Goal: Task Accomplishment & Management: Use online tool/utility

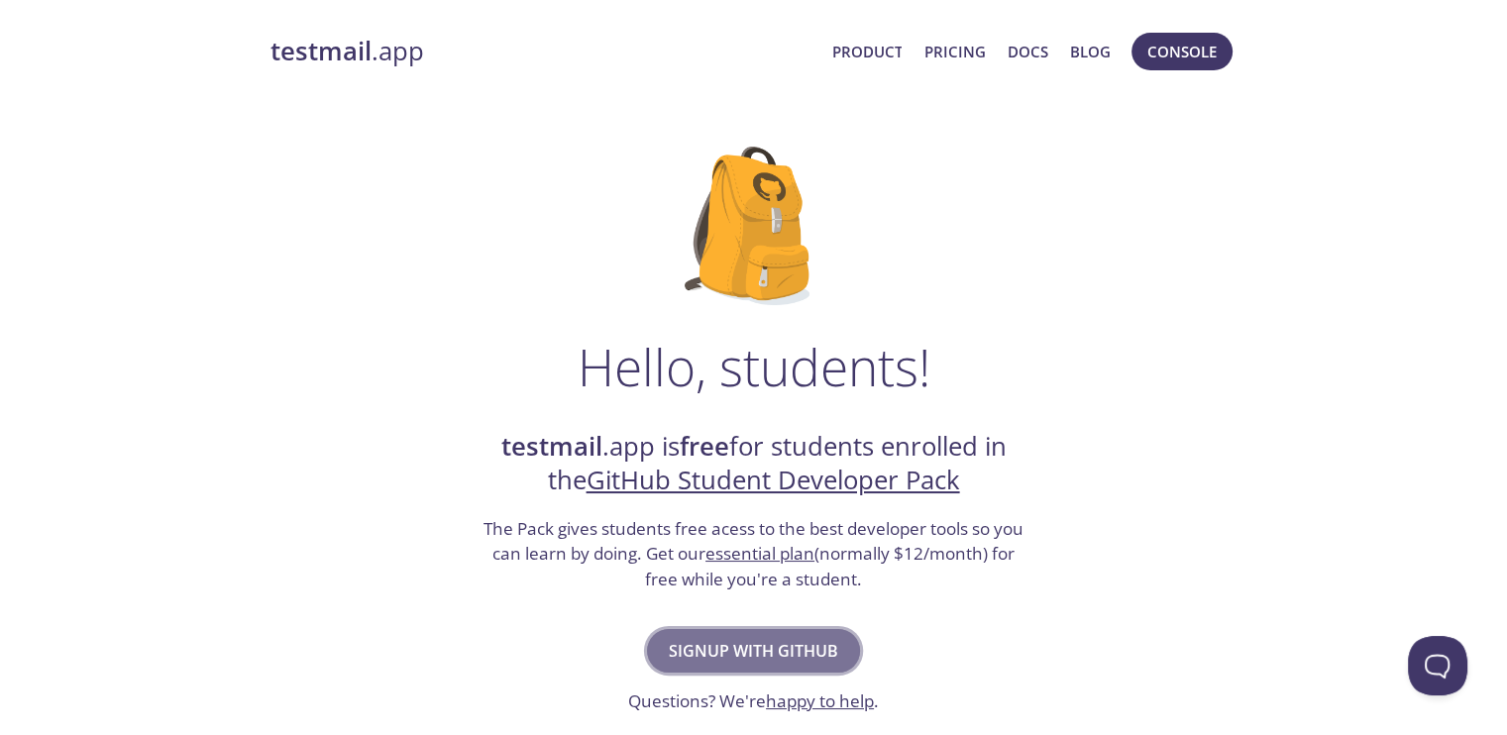
click at [764, 652] on span "Signup with GitHub" at bounding box center [753, 651] width 169 height 28
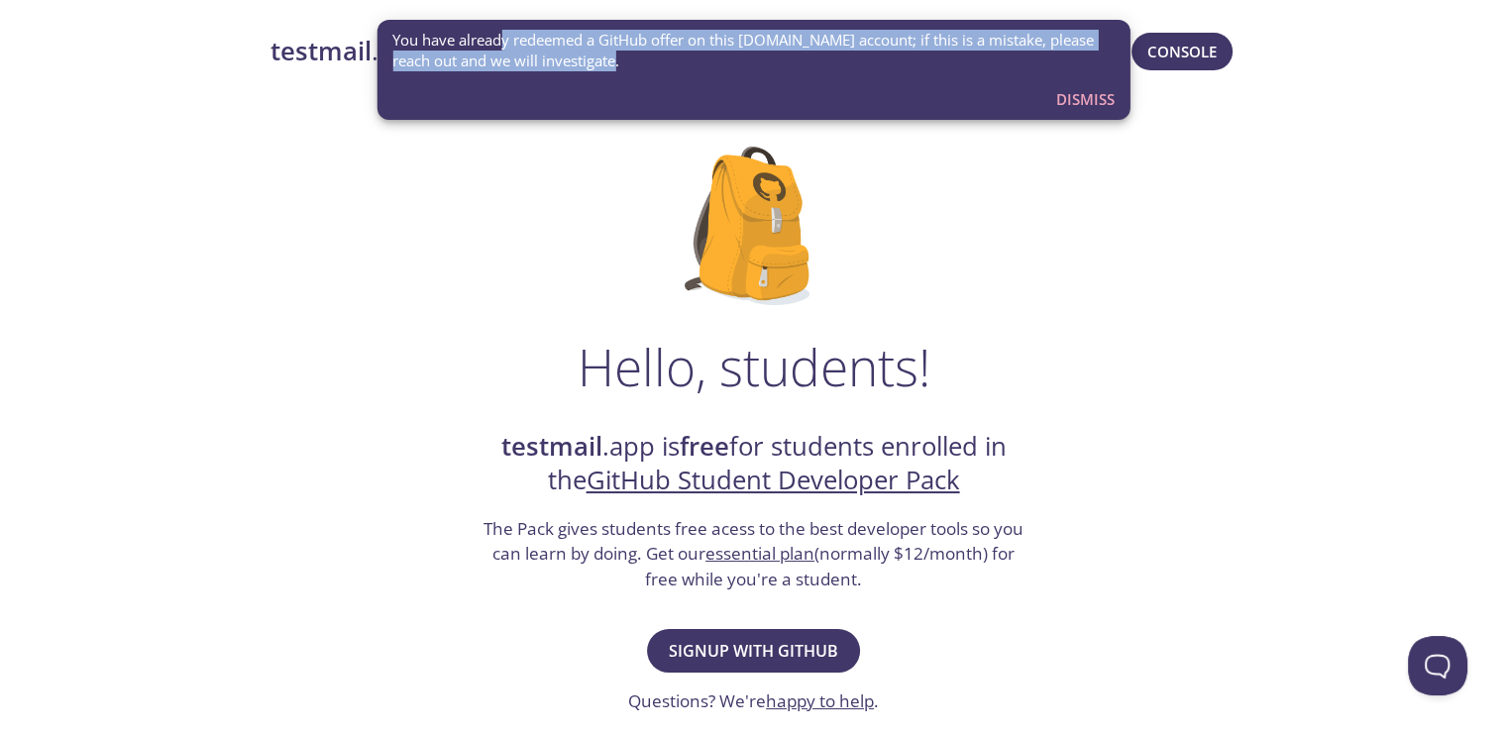
drag, startPoint x: 501, startPoint y: 42, endPoint x: 977, endPoint y: 52, distance: 475.6
click at [977, 52] on span "You have already redeemed a GitHub offer on this testmail.app account; if this …" at bounding box center [753, 51] width 722 height 43
click at [1074, 102] on span "Dismiss" at bounding box center [1085, 99] width 58 height 26
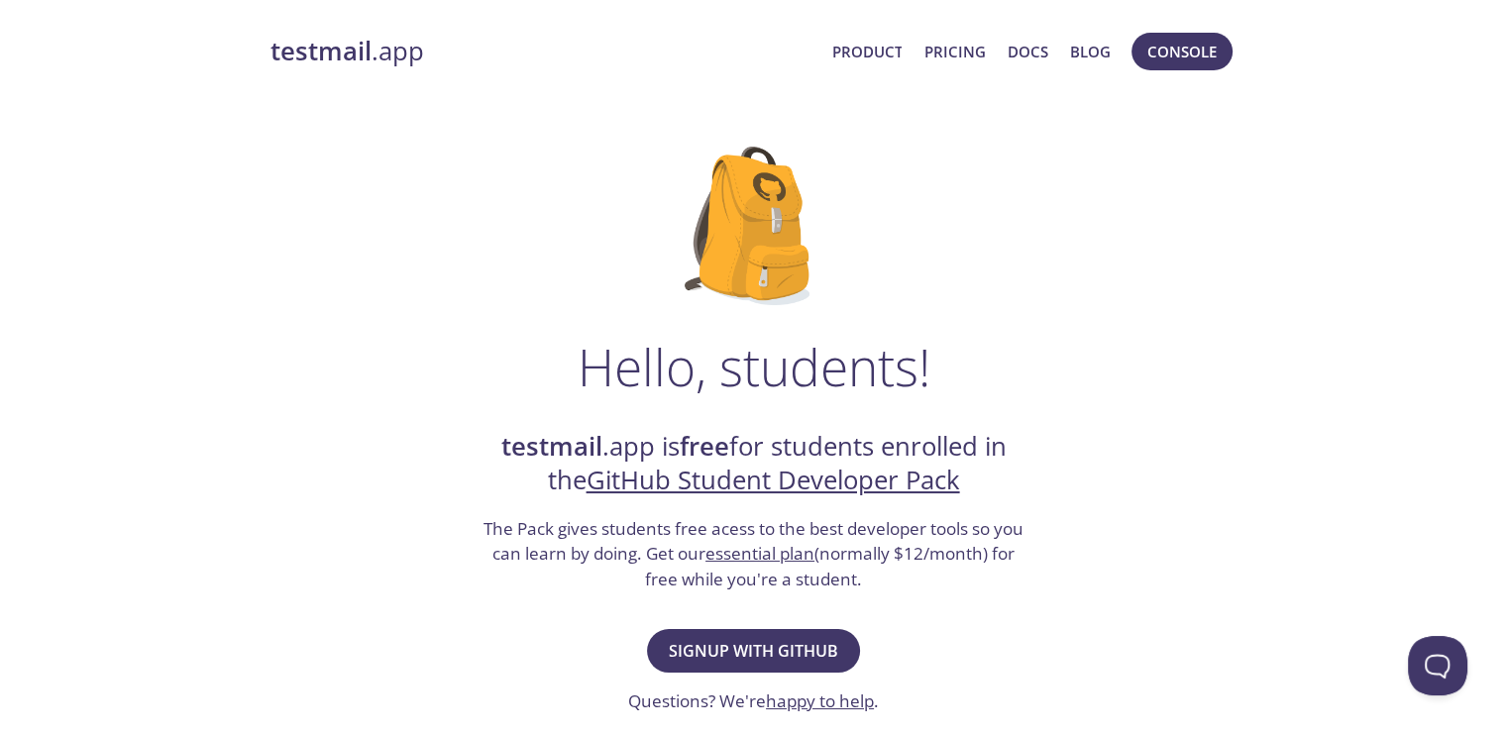
click at [347, 47] on strong "testmail" at bounding box center [320, 51] width 101 height 35
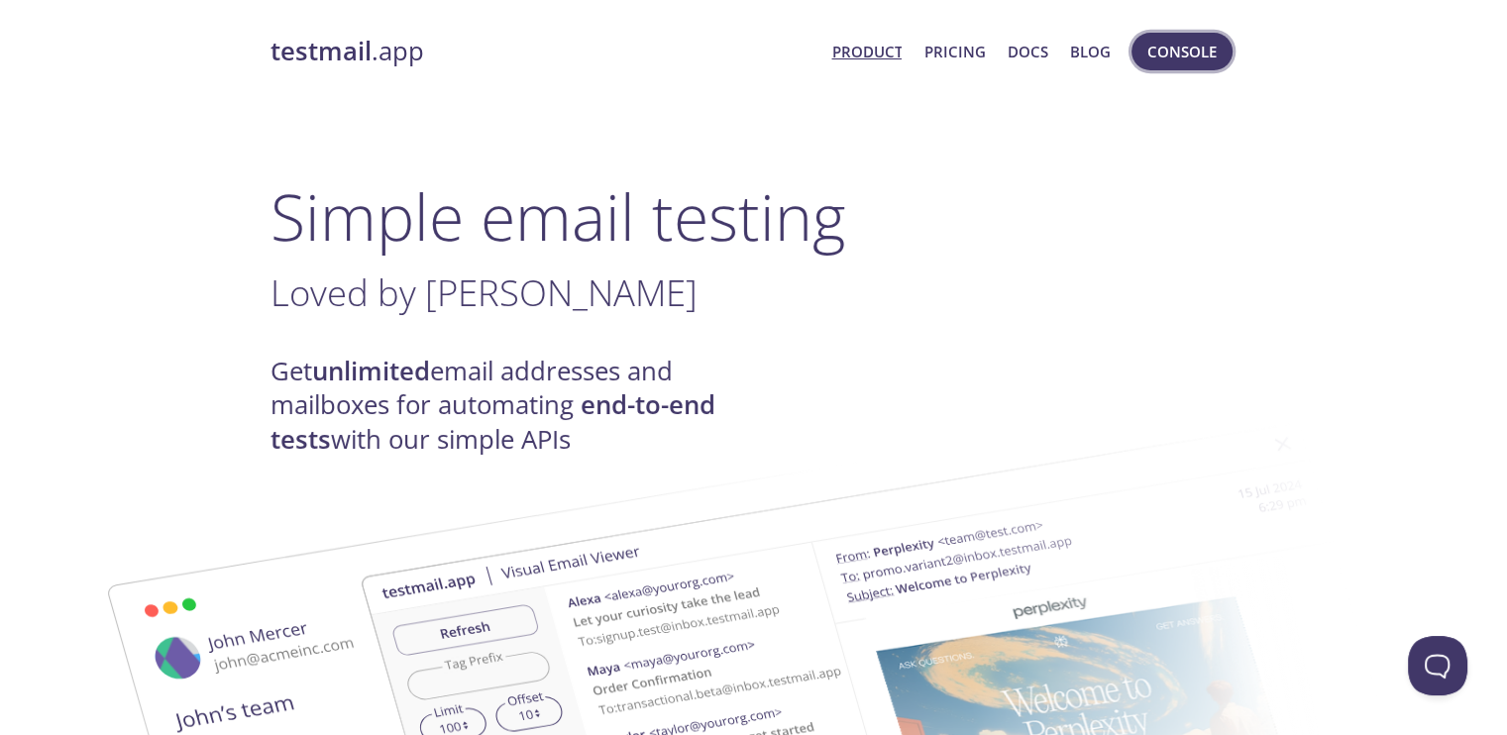
click at [1161, 61] on span "Console" at bounding box center [1181, 52] width 69 height 26
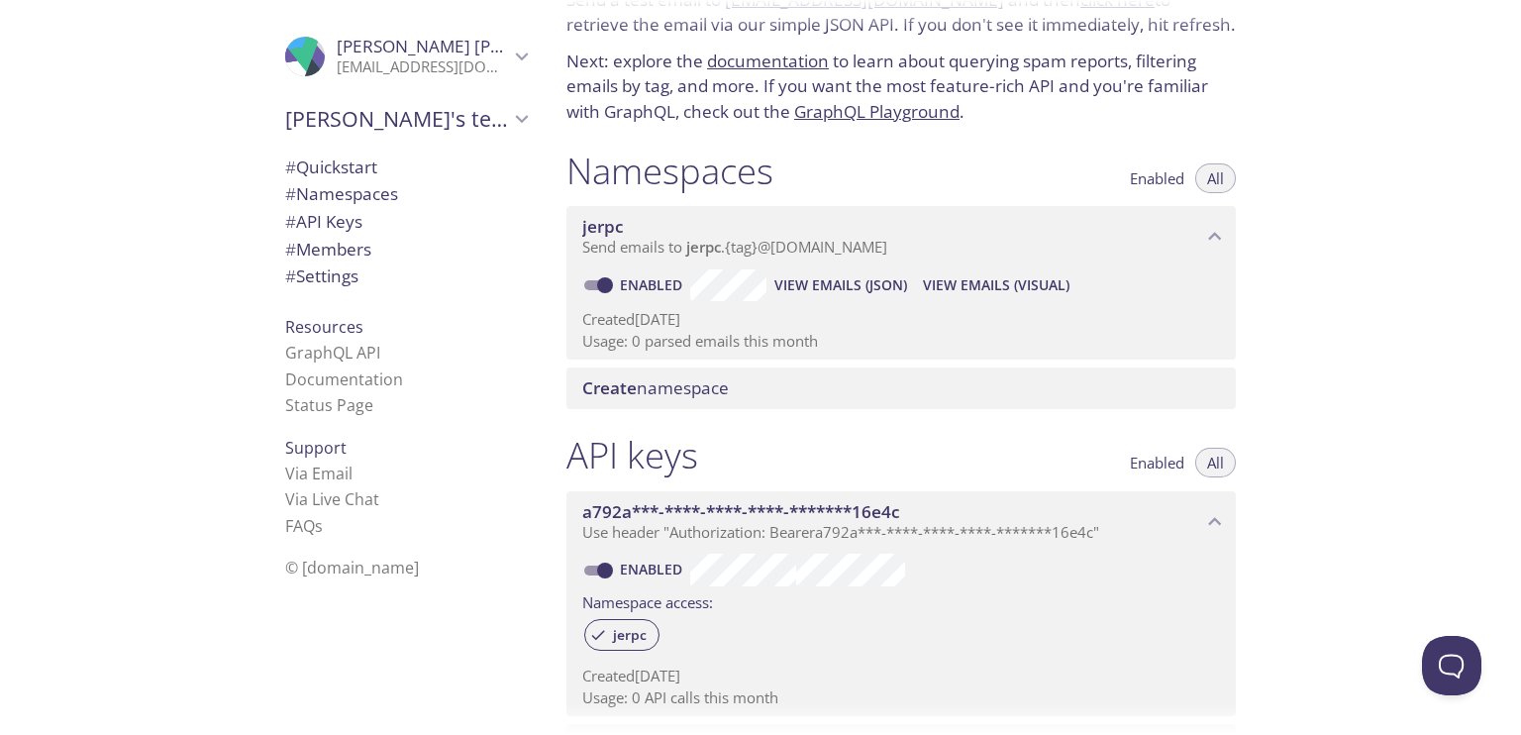
scroll to position [99, 0]
click at [823, 252] on span "Send emails to jerpc . {tag} @inbox.testmail.app" at bounding box center [734, 250] width 305 height 20
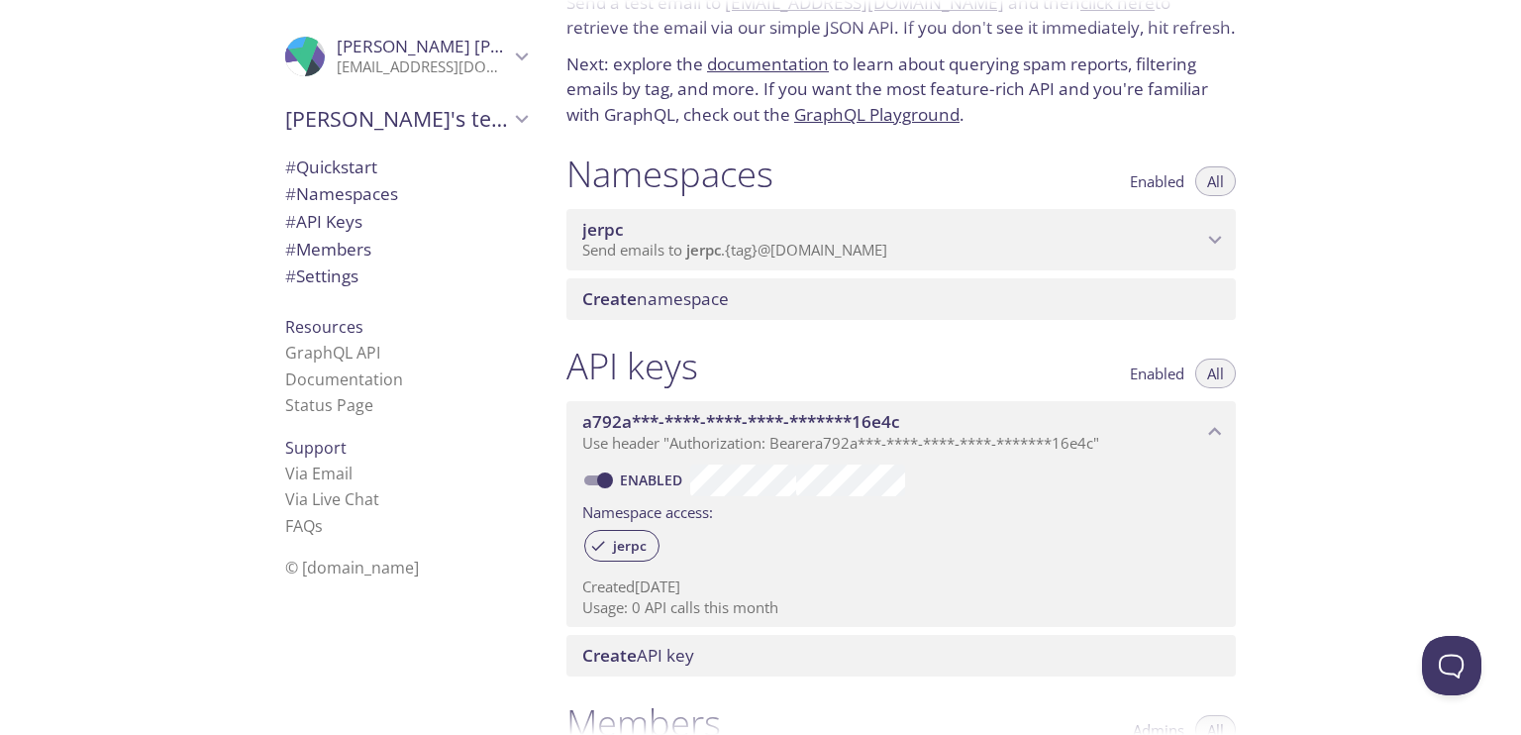
click at [823, 252] on span "Send emails to jerpc . {tag} @inbox.testmail.app" at bounding box center [734, 250] width 305 height 20
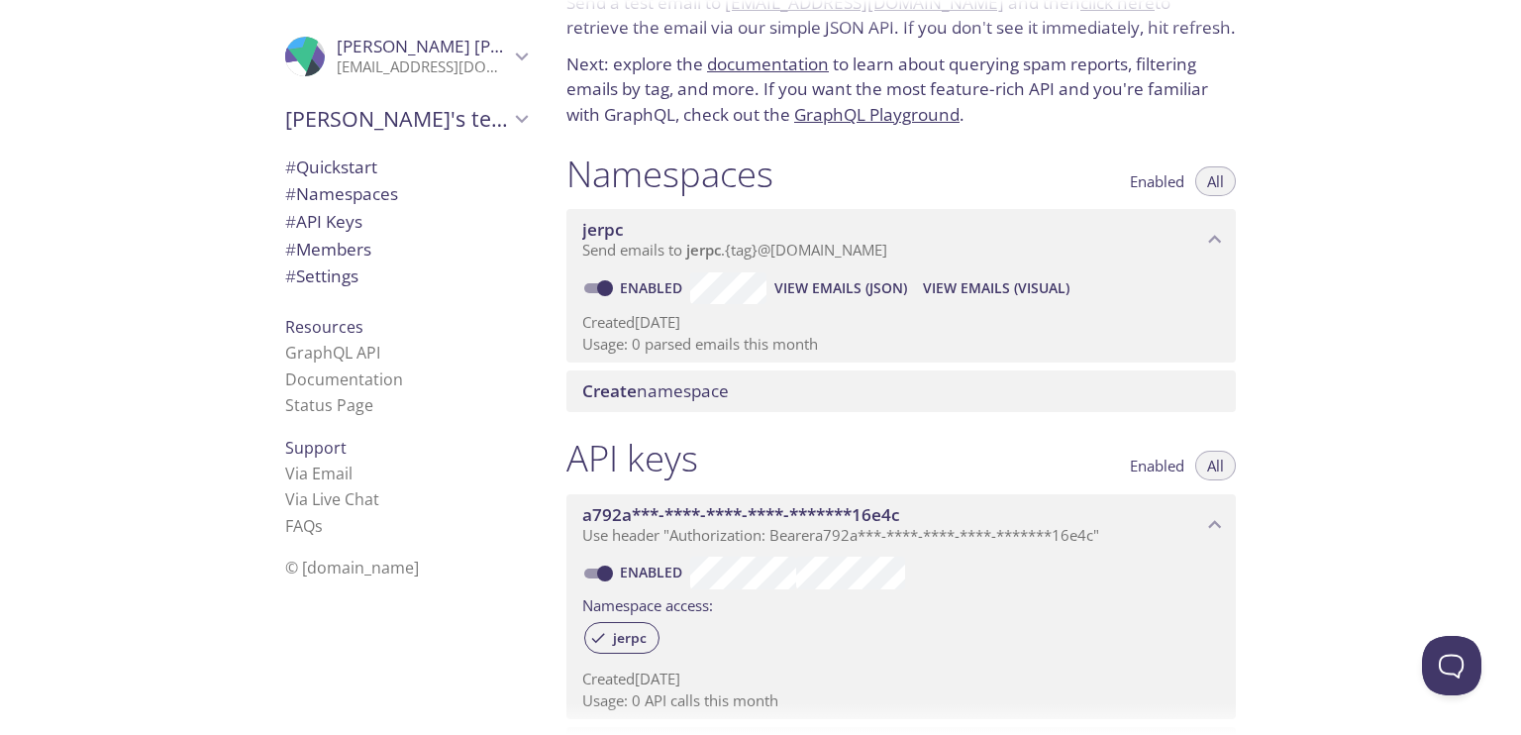
drag, startPoint x: 582, startPoint y: 314, endPoint x: 764, endPoint y: 358, distance: 186.4
click at [781, 316] on p "Created 15 Jul 2025" at bounding box center [901, 322] width 638 height 21
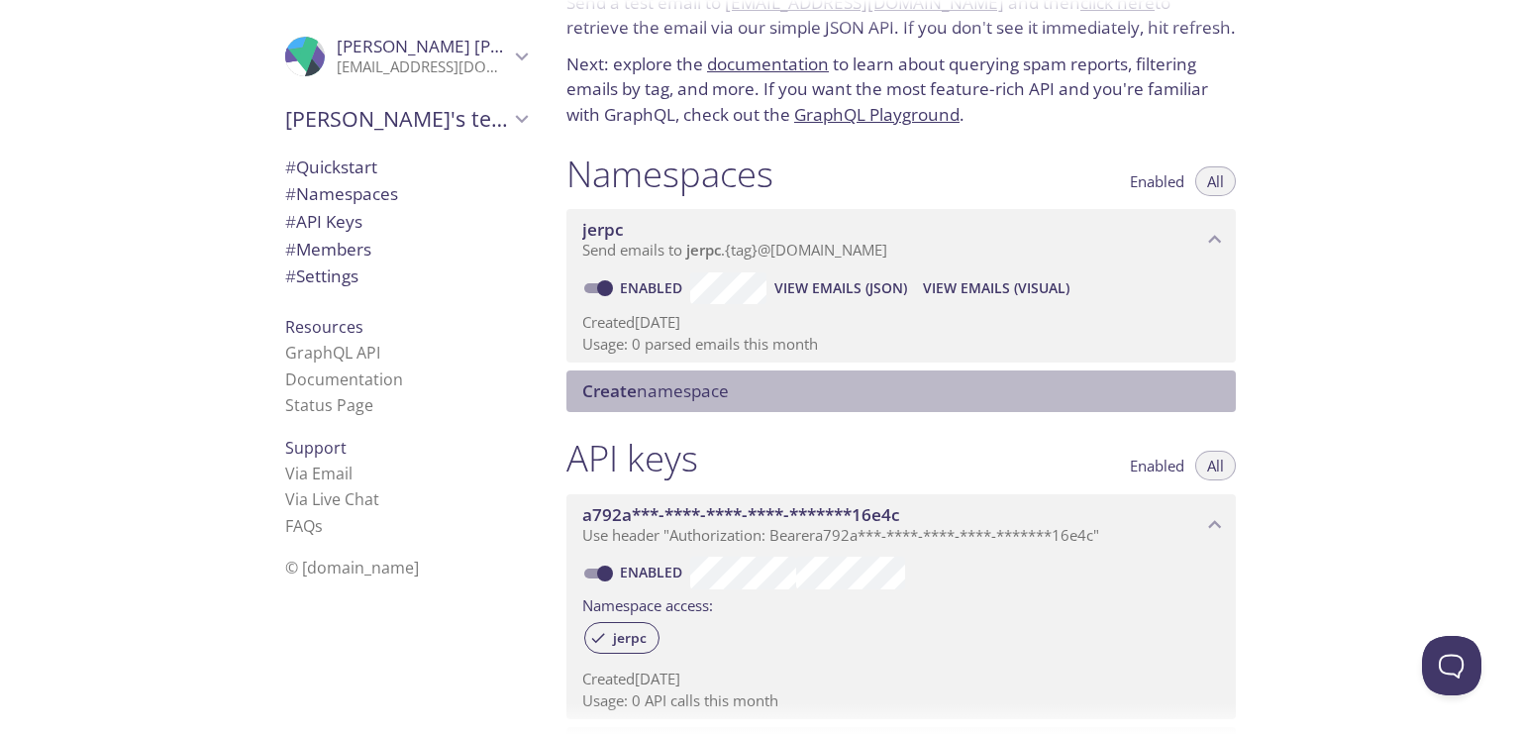
click at [667, 387] on span "Create namespace" at bounding box center [655, 390] width 147 height 23
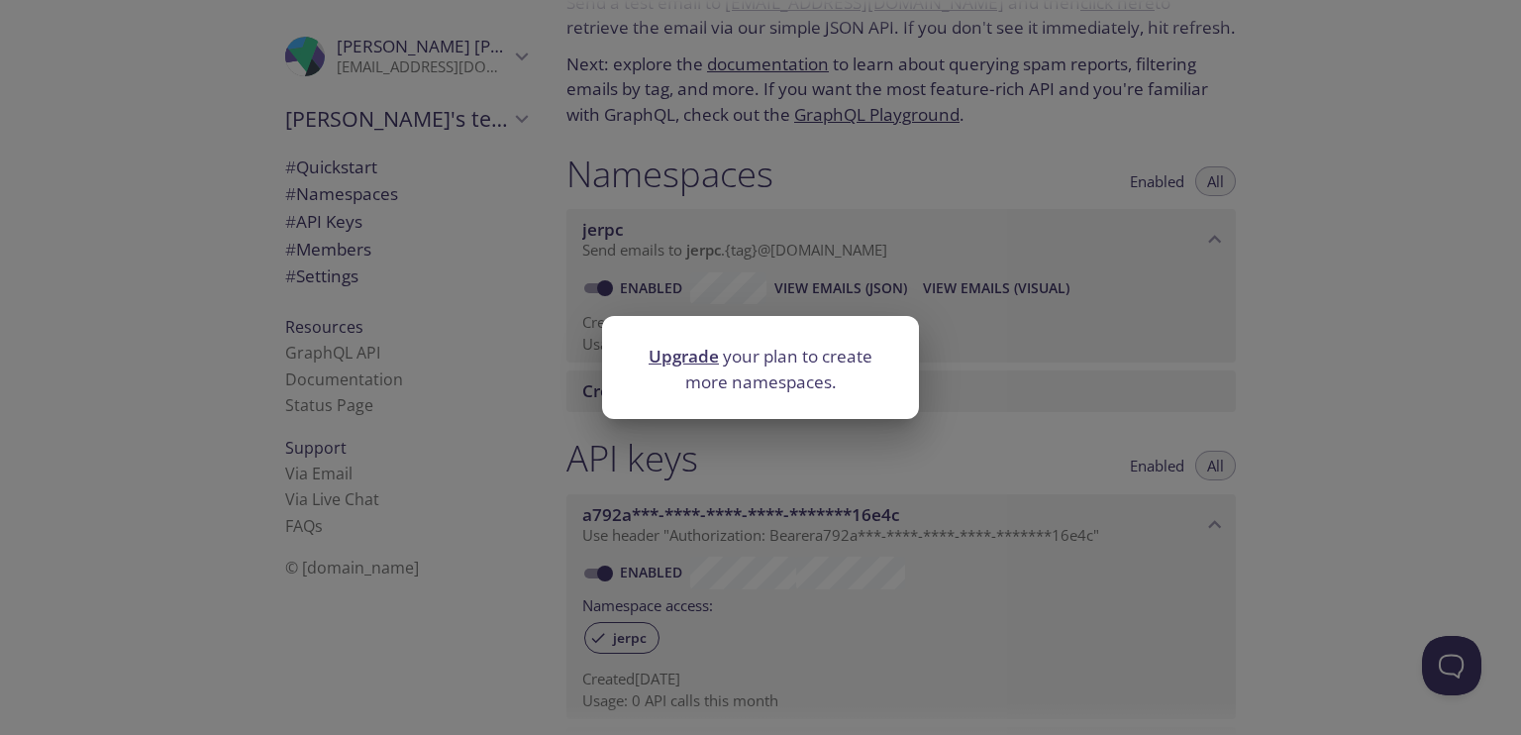
click at [1347, 348] on div "Upgrade your plan to create more namespaces." at bounding box center [760, 367] width 1521 height 735
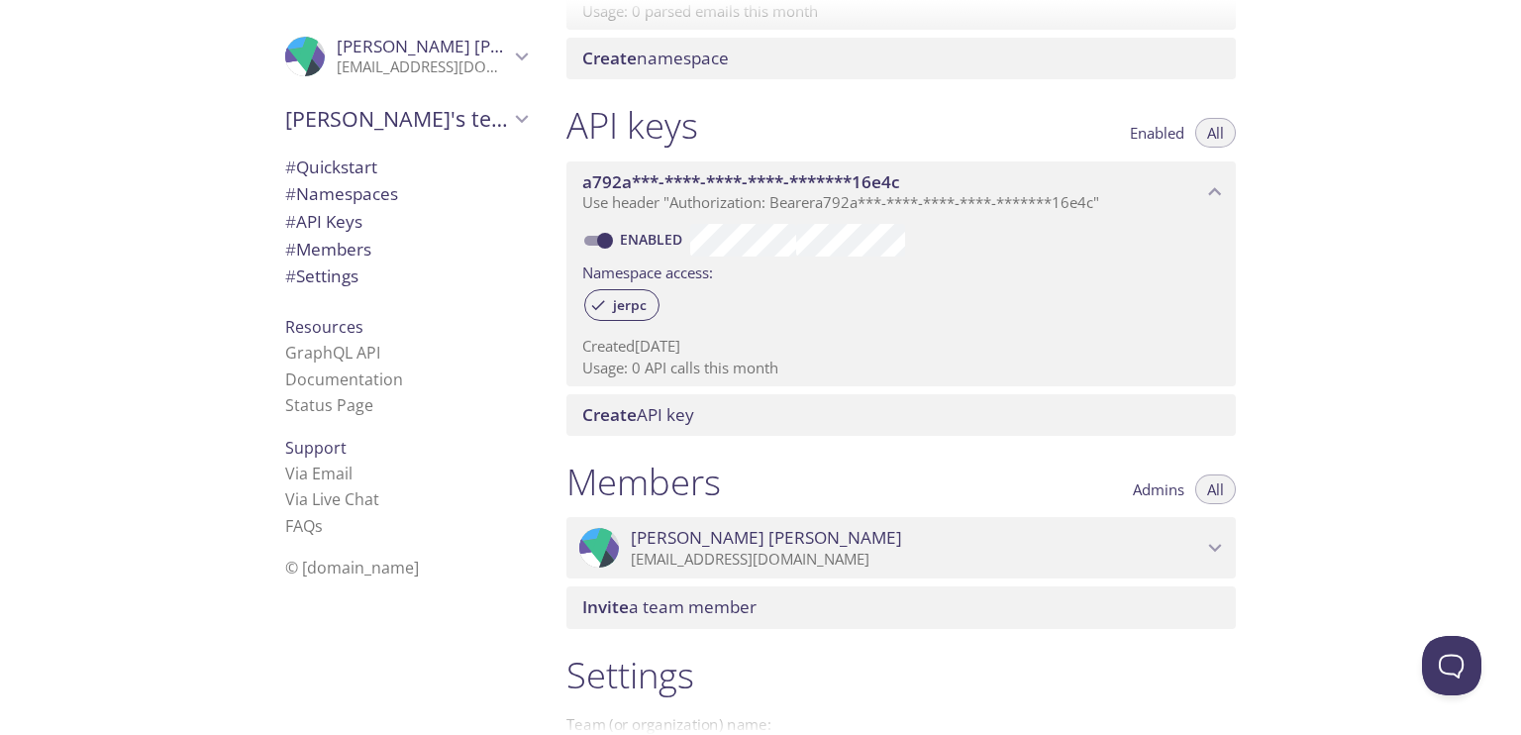
scroll to position [277, 0]
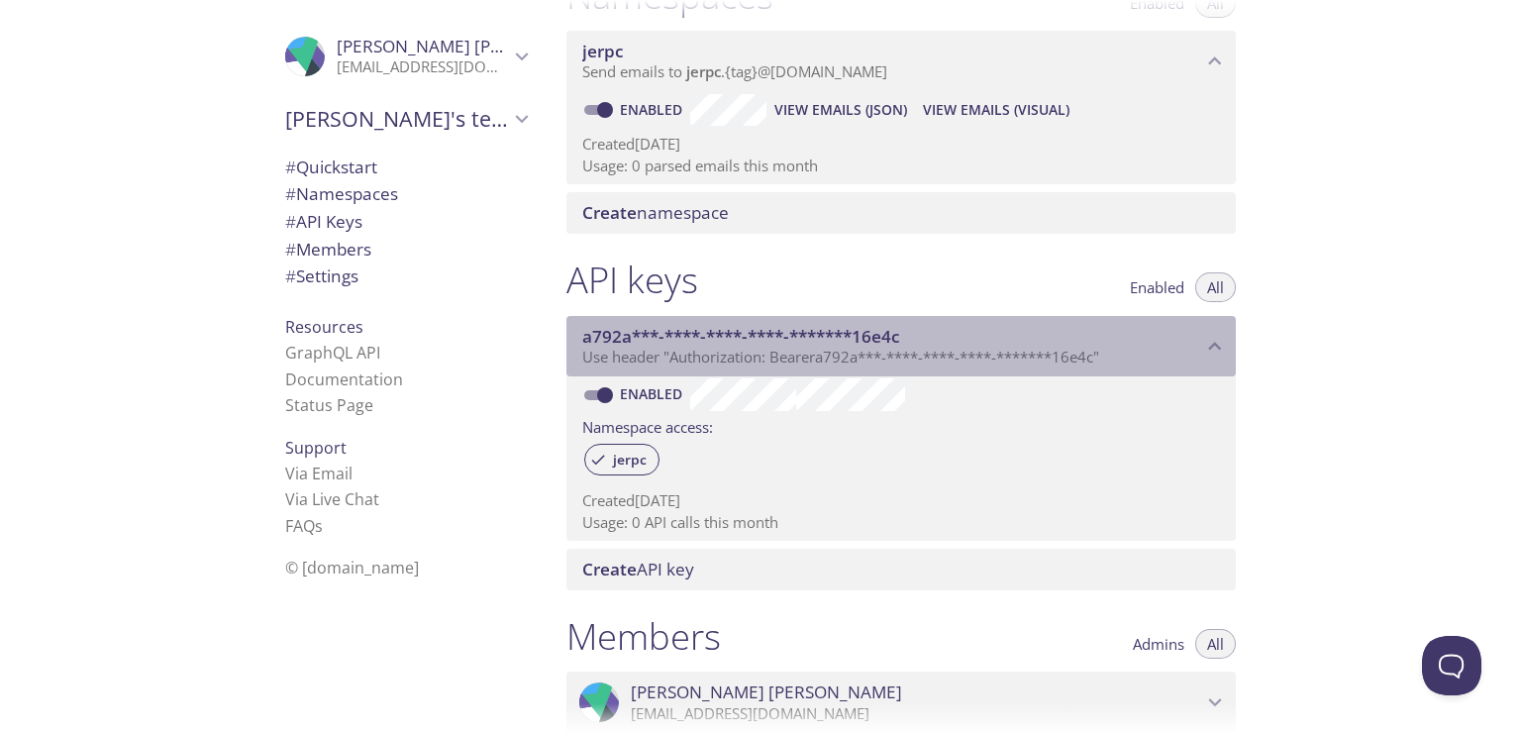
click at [586, 330] on span "a792a***-****-****-****-*******16e4c" at bounding box center [741, 336] width 318 height 23
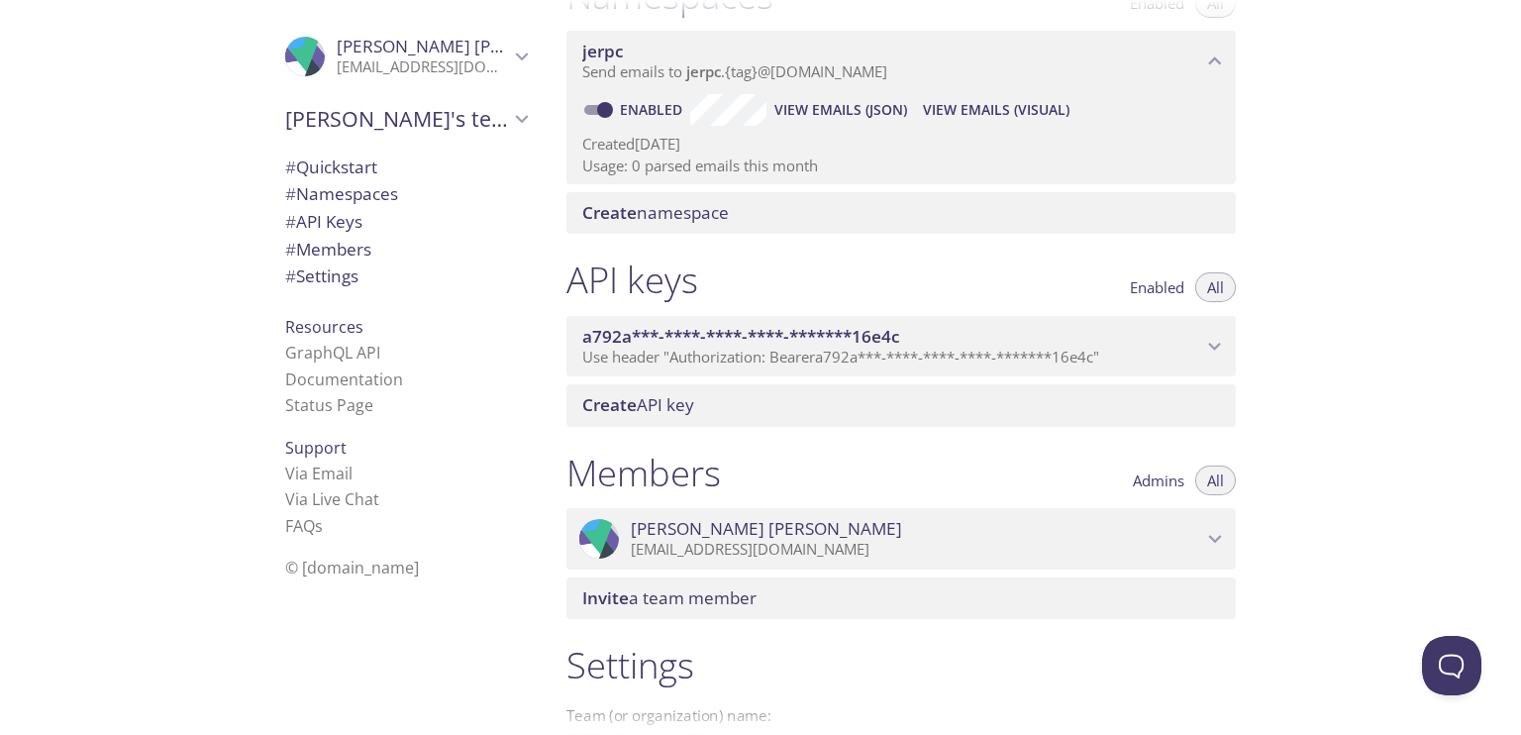
click at [586, 330] on span "a792a***-****-****-****-*******16e4c" at bounding box center [741, 336] width 318 height 23
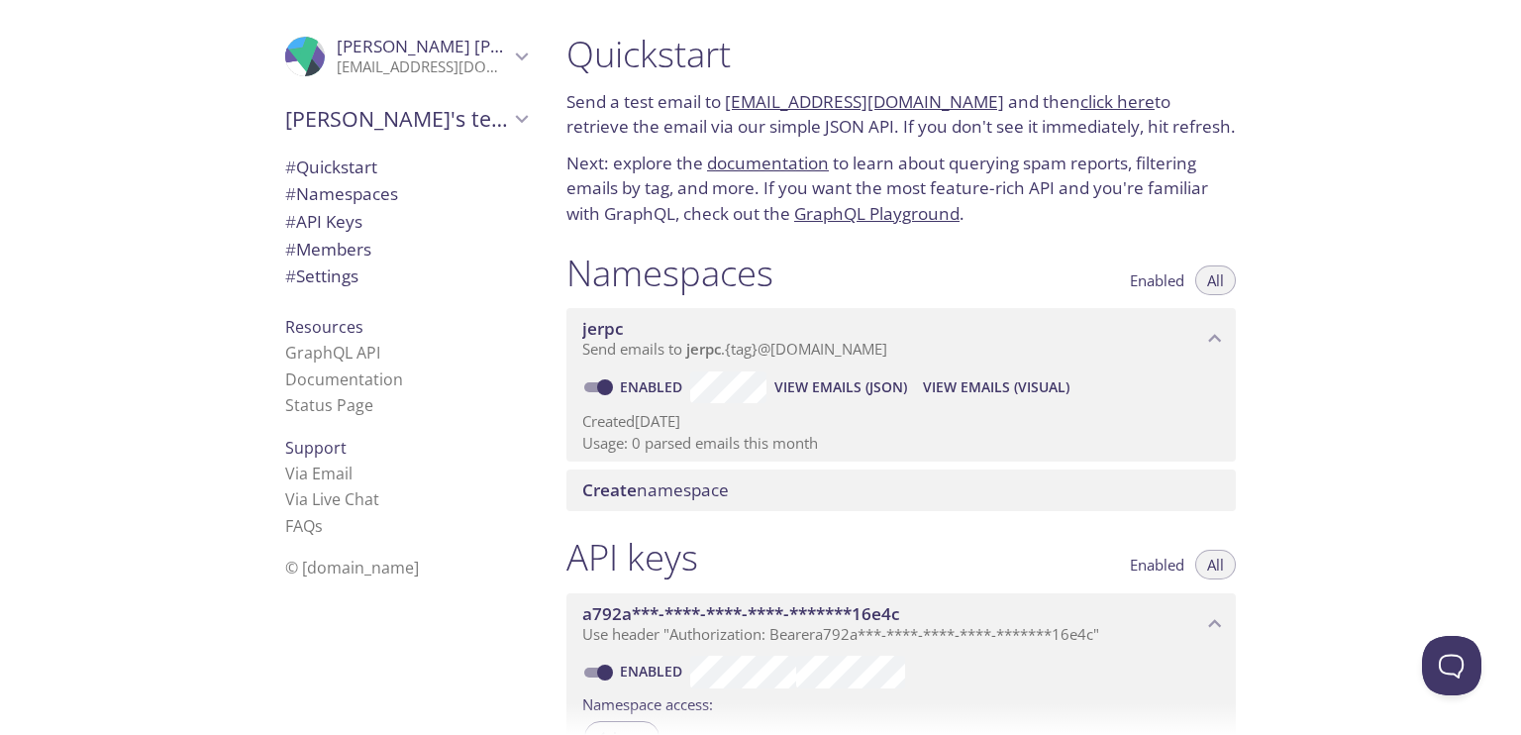
scroll to position [0, 0]
drag, startPoint x: 1022, startPoint y: 379, endPoint x: 980, endPoint y: 395, distance: 45.4
click at [980, 395] on span "View Emails (Visual)" at bounding box center [996, 387] width 147 height 24
click at [606, 383] on input "Enabled" at bounding box center [605, 387] width 71 height 24
click at [598, 387] on input "Disabled" at bounding box center [589, 387] width 71 height 24
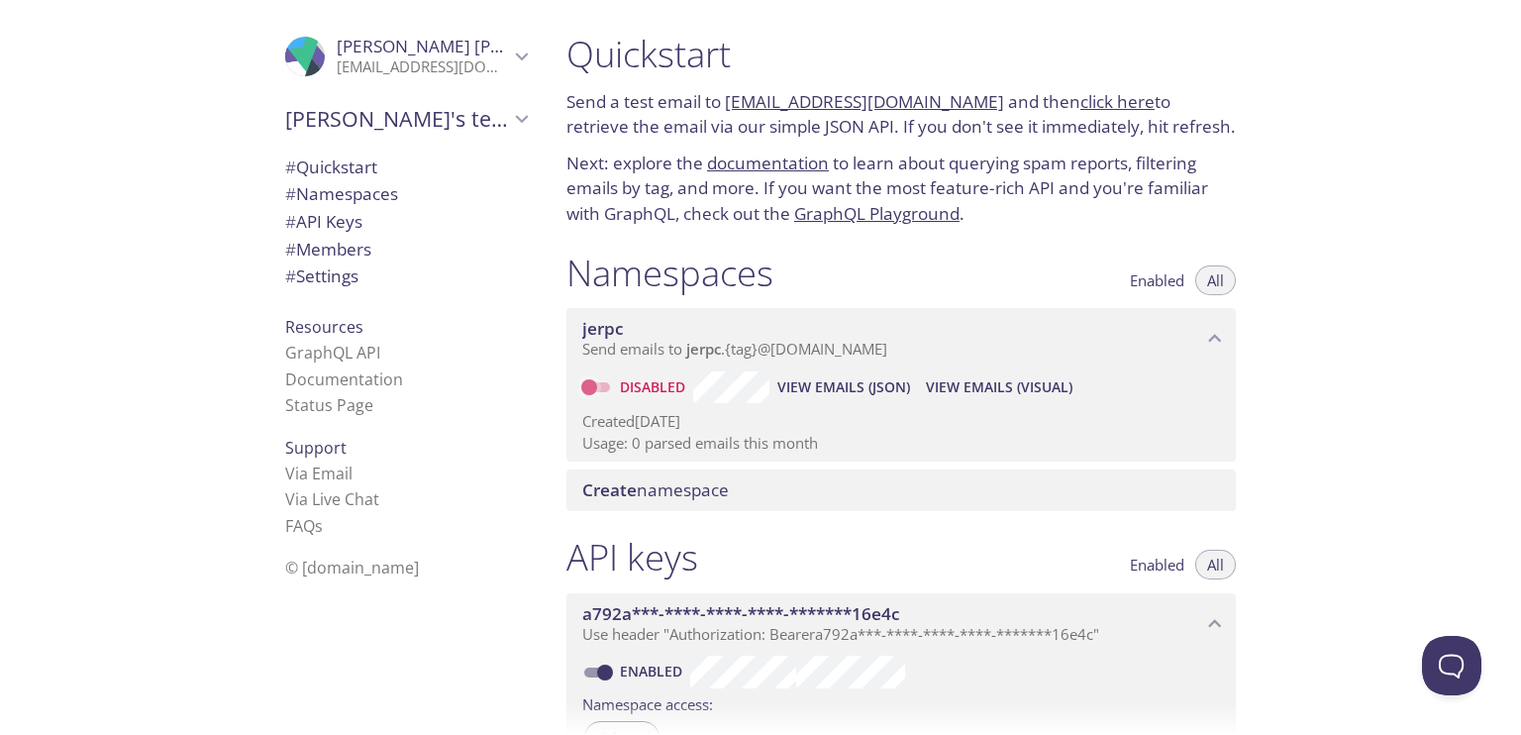
checkbox input "true"
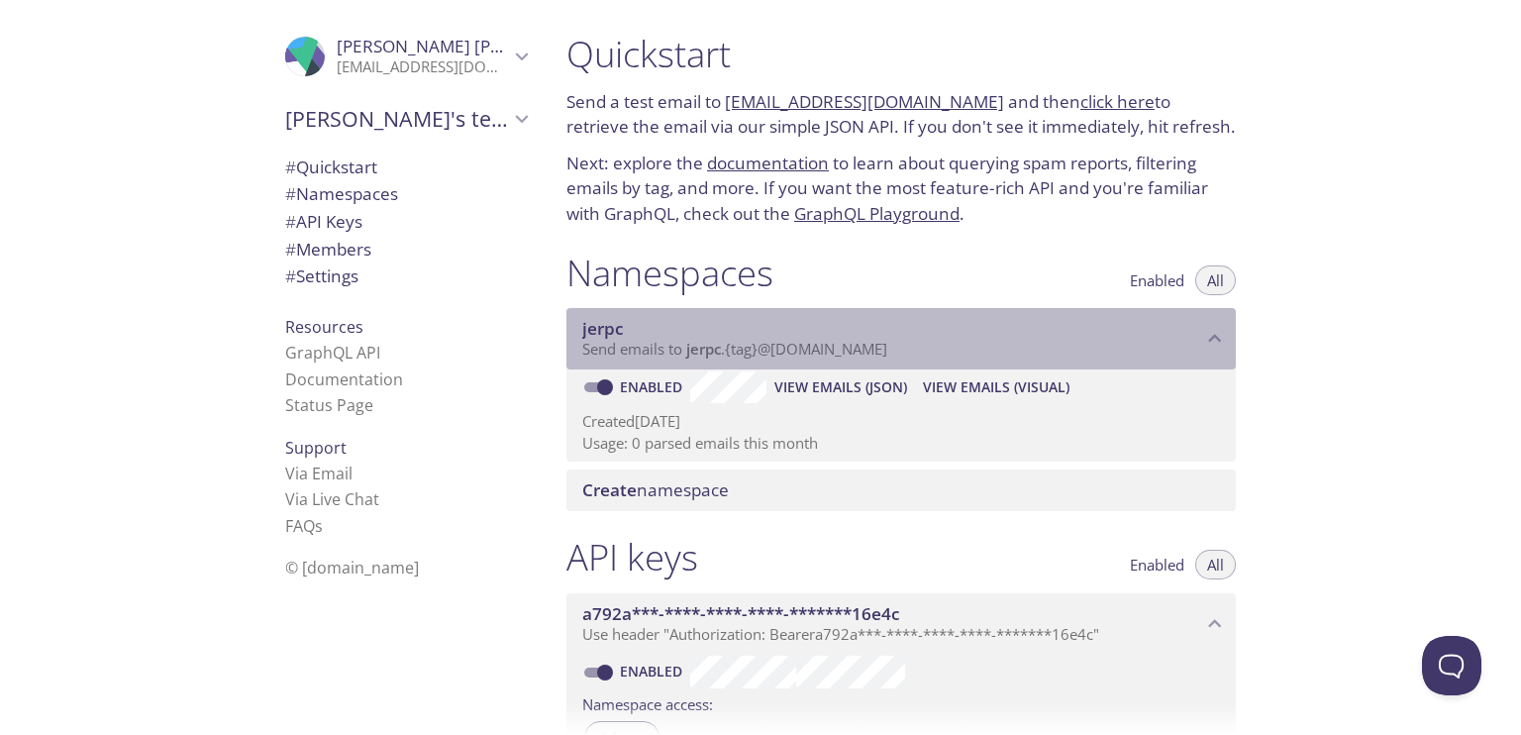
drag, startPoint x: 911, startPoint y: 344, endPoint x: 676, endPoint y: 343, distance: 235.7
click at [676, 343] on p "Send emails to jerpc . {tag} @inbox.testmail.app" at bounding box center [892, 350] width 620 height 20
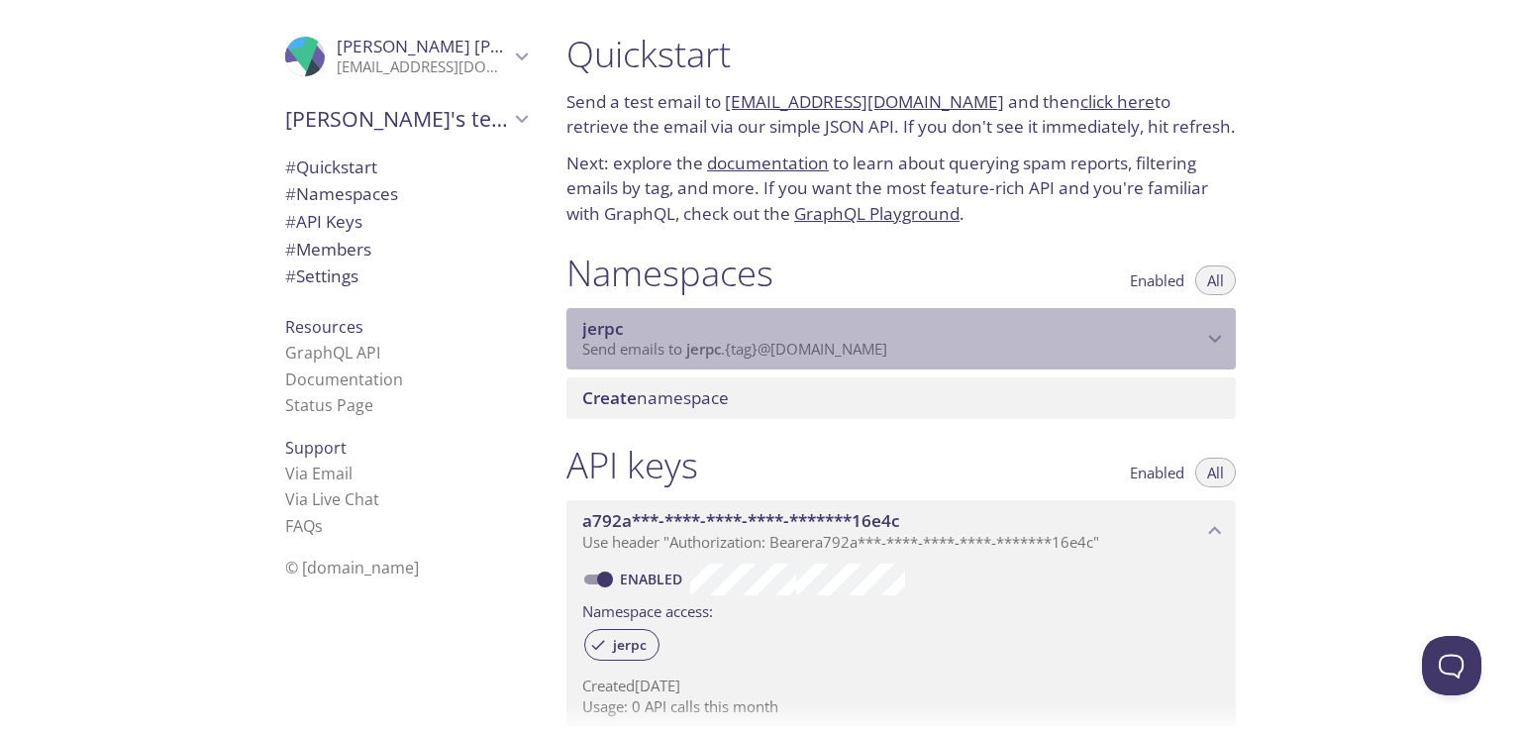
click at [638, 345] on span "Send emails to jerpc . {tag} @inbox.testmail.app" at bounding box center [734, 349] width 305 height 20
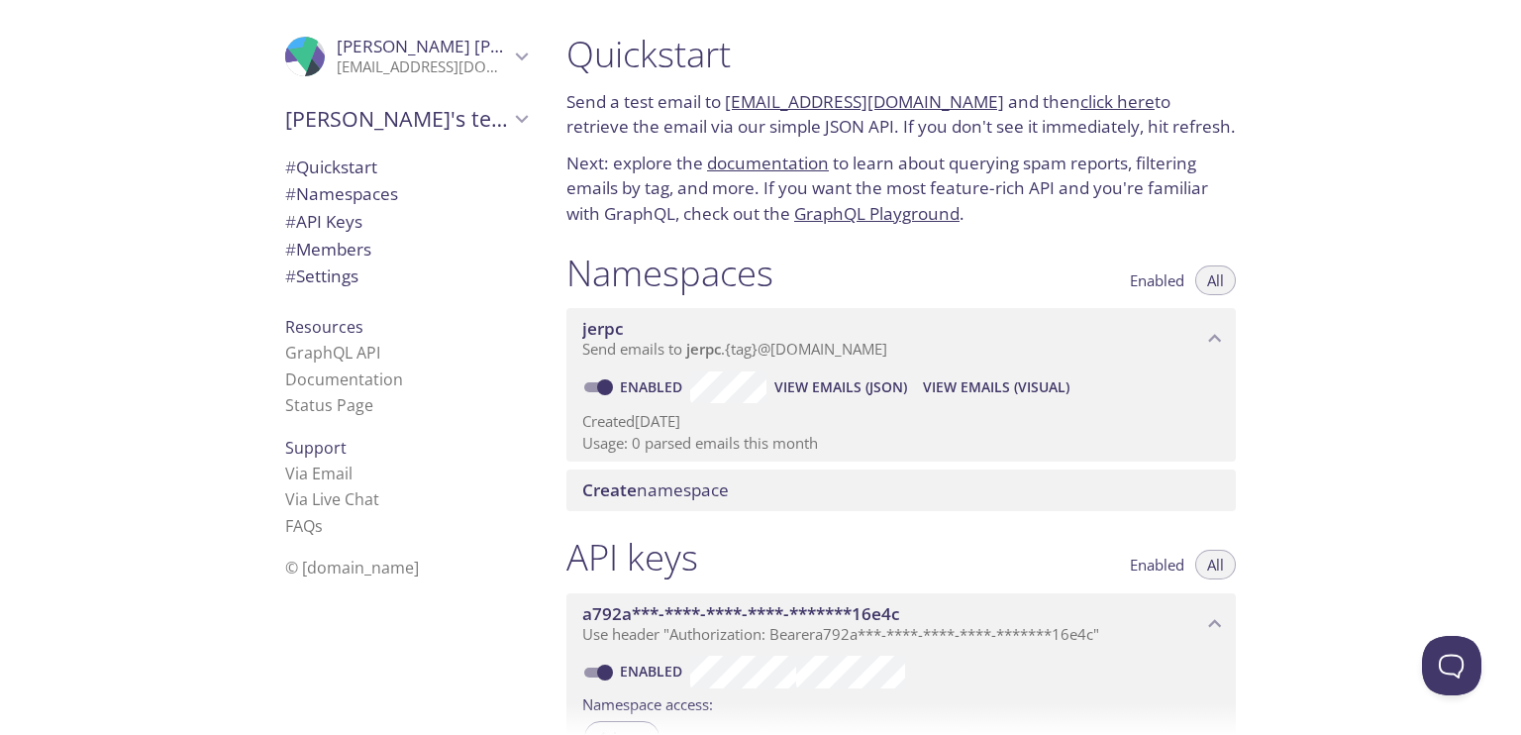
click at [1087, 99] on link "click here" at bounding box center [1118, 101] width 74 height 23
click at [325, 199] on span "# Namespaces" at bounding box center [341, 193] width 113 height 23
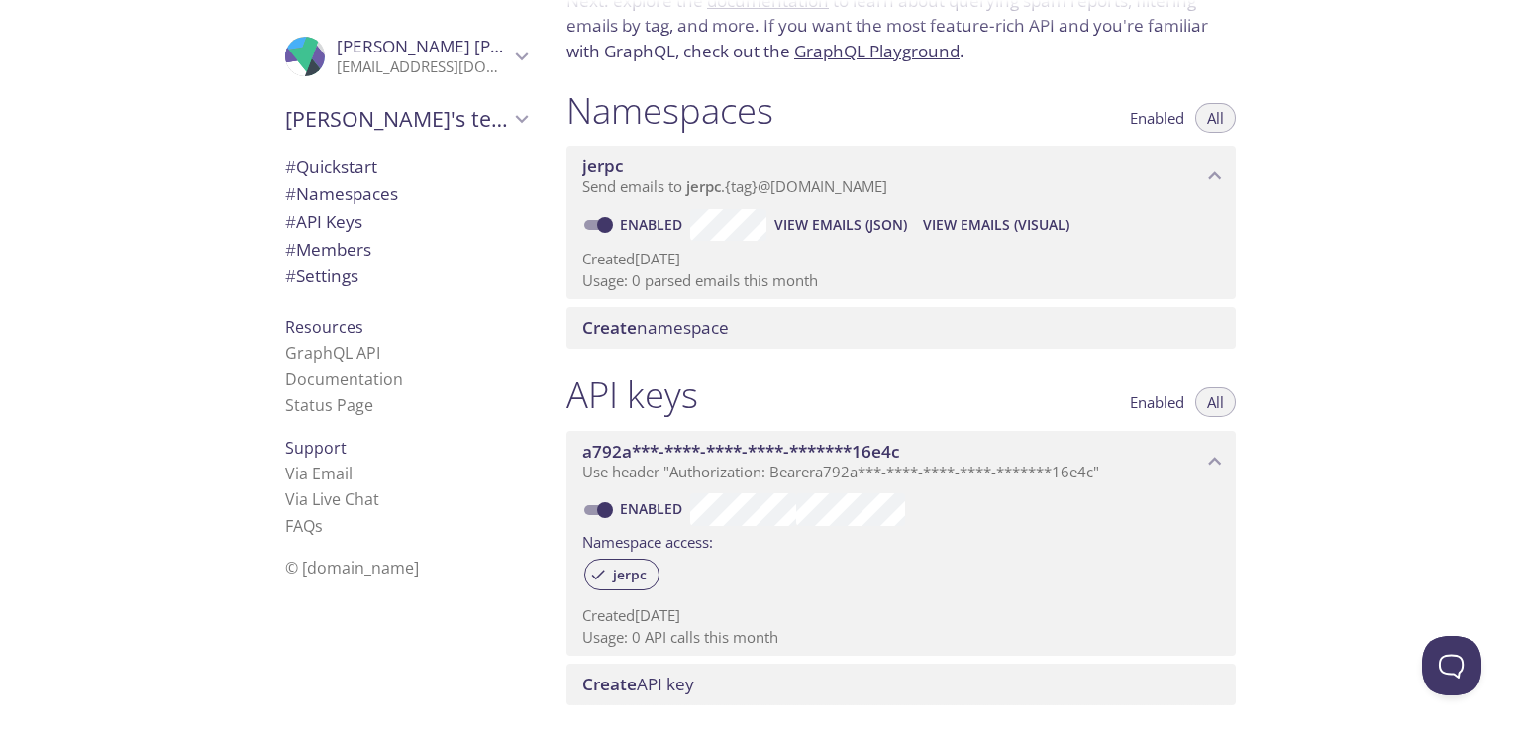
scroll to position [198, 0]
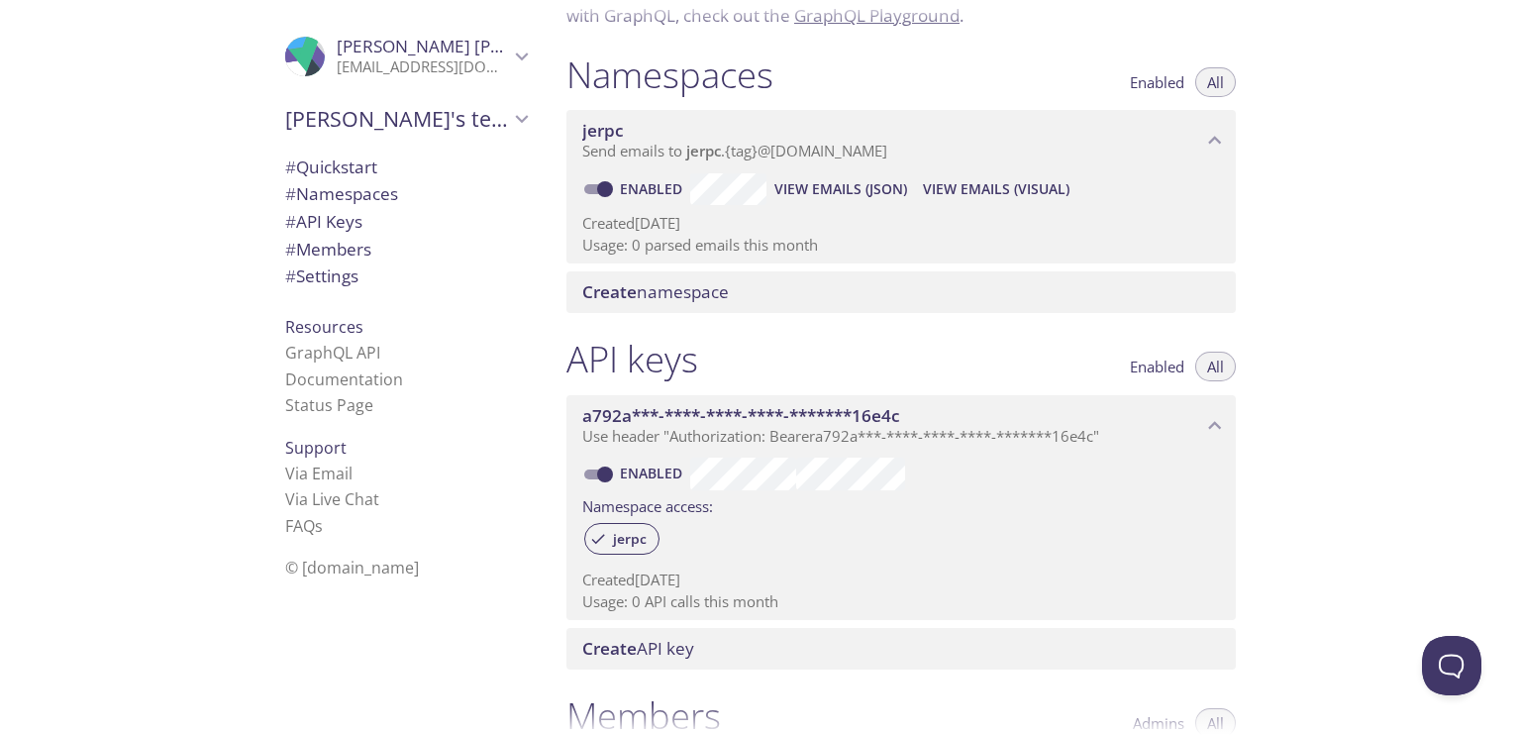
drag, startPoint x: 845, startPoint y: 195, endPoint x: 789, endPoint y: 188, distance: 55.9
click at [789, 188] on span "View Emails (JSON)" at bounding box center [841, 189] width 133 height 24
drag, startPoint x: 611, startPoint y: 247, endPoint x: 840, endPoint y: 249, distance: 228.8
click at [840, 249] on p "Usage: 0 parsed emails this month" at bounding box center [901, 245] width 638 height 21
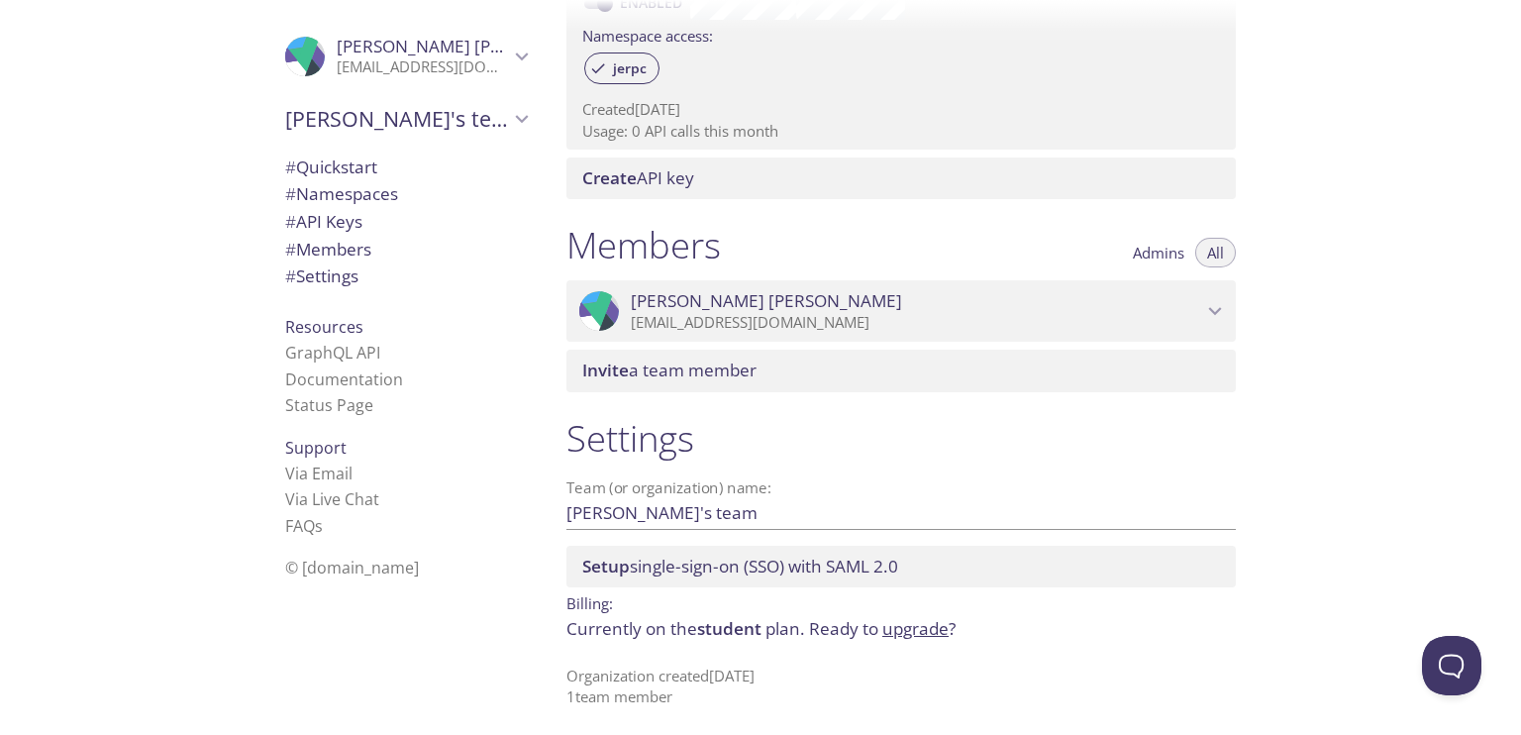
scroll to position [674, 0]
